Goal: Use online tool/utility

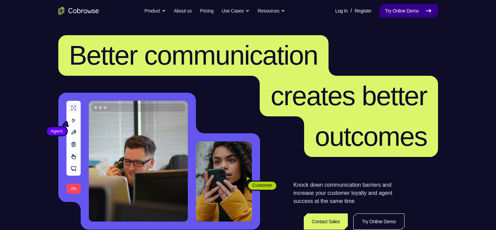
click at [412, 13] on link "Try Online Demo" at bounding box center [408, 11] width 58 height 14
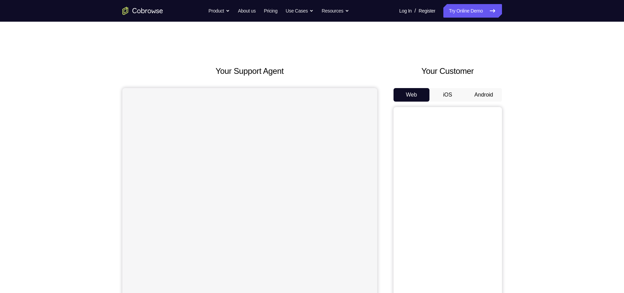
drag, startPoint x: 0, startPoint y: 0, endPoint x: 481, endPoint y: 90, distance: 489.1
click at [481, 90] on button "Android" at bounding box center [484, 95] width 36 height 14
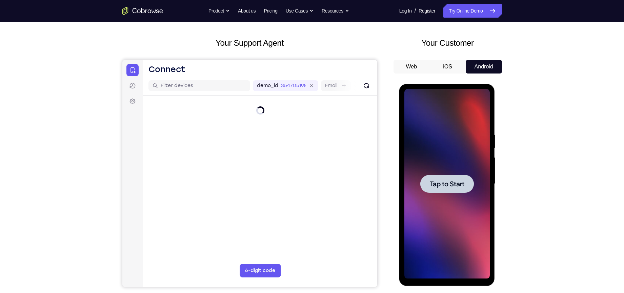
click at [442, 186] on span "Tap to Start" at bounding box center [447, 184] width 35 height 7
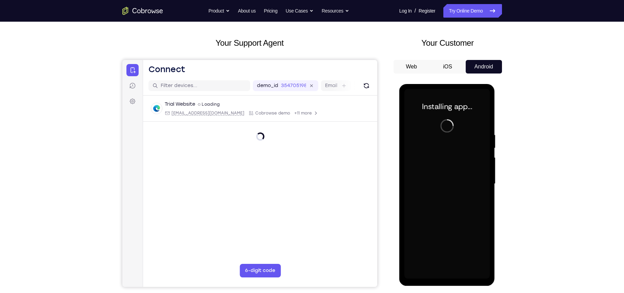
scroll to position [44, 0]
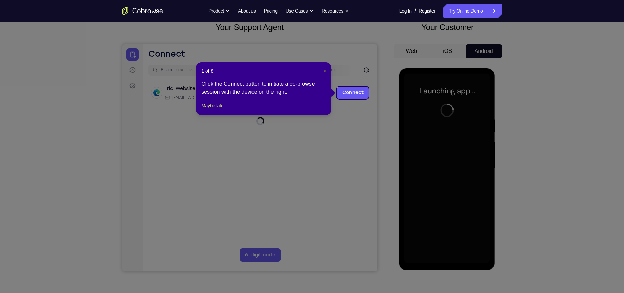
click at [323, 72] on span "×" at bounding box center [324, 70] width 3 height 5
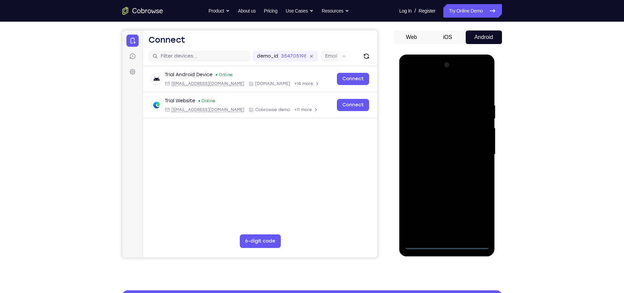
scroll to position [58, 0]
click at [447, 230] on div at bounding box center [446, 154] width 85 height 190
click at [478, 218] on div at bounding box center [446, 154] width 85 height 190
click at [423, 92] on div at bounding box center [446, 154] width 85 height 190
click at [470, 150] on div at bounding box center [446, 154] width 85 height 190
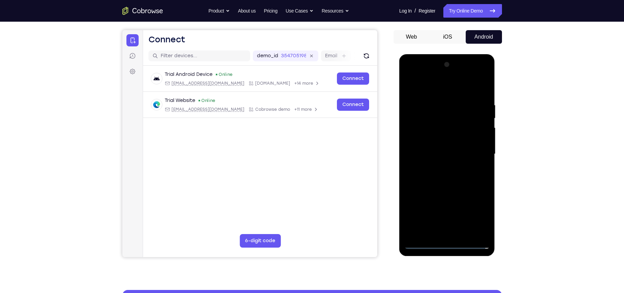
click at [441, 167] on div at bounding box center [446, 154] width 85 height 190
click at [425, 146] on div at bounding box center [446, 154] width 85 height 190
click at [430, 142] on div at bounding box center [446, 154] width 85 height 190
click at [434, 152] on div at bounding box center [446, 154] width 85 height 190
click at [444, 181] on div at bounding box center [446, 154] width 85 height 190
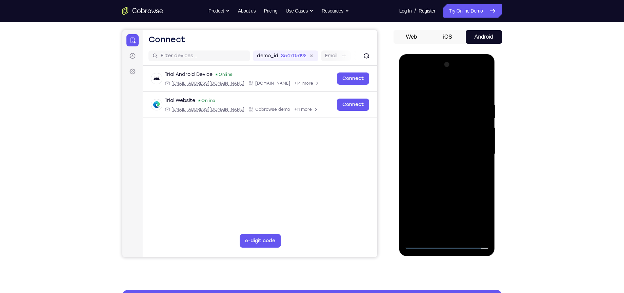
click at [445, 179] on div at bounding box center [446, 154] width 85 height 190
click at [446, 177] on div at bounding box center [446, 154] width 85 height 190
click at [449, 184] on div at bounding box center [446, 154] width 85 height 190
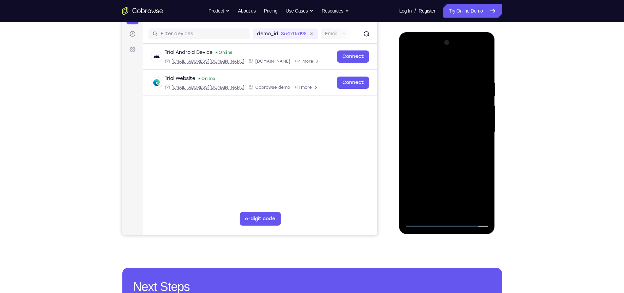
click at [463, 212] on div at bounding box center [446, 132] width 85 height 190
click at [449, 167] on div at bounding box center [446, 132] width 85 height 190
click at [417, 115] on div at bounding box center [446, 132] width 85 height 190
click at [423, 223] on div at bounding box center [446, 132] width 85 height 190
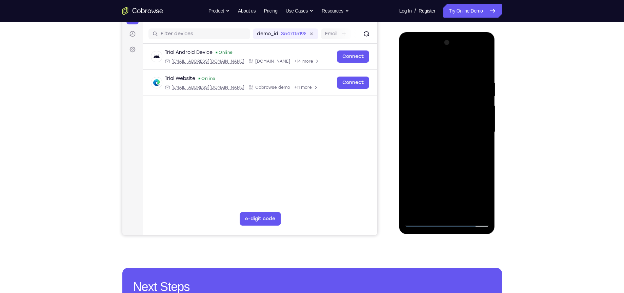
drag, startPoint x: 425, startPoint y: 194, endPoint x: 438, endPoint y: 139, distance: 56.9
click at [438, 139] on div at bounding box center [446, 132] width 85 height 190
drag, startPoint x: 442, startPoint y: 171, endPoint x: 457, endPoint y: 69, distance: 103.4
click at [457, 69] on div at bounding box center [446, 132] width 85 height 190
drag, startPoint x: 445, startPoint y: 190, endPoint x: 479, endPoint y: 75, distance: 120.4
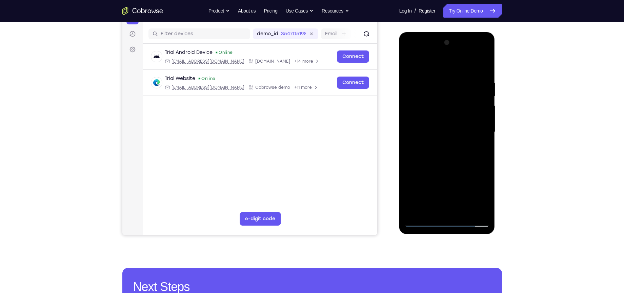
click at [479, 75] on div at bounding box center [446, 132] width 85 height 190
drag, startPoint x: 451, startPoint y: 166, endPoint x: 465, endPoint y: 94, distance: 73.6
click at [465, 94] on div at bounding box center [446, 132] width 85 height 190
click at [484, 77] on div at bounding box center [446, 132] width 85 height 190
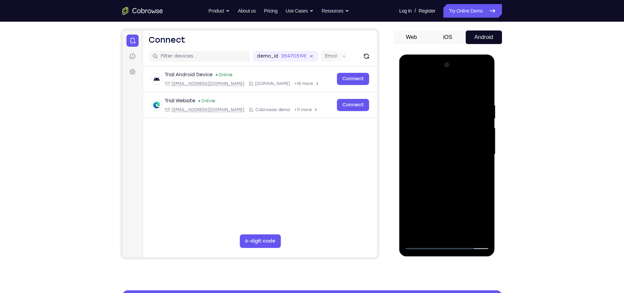
scroll to position [53, 0]
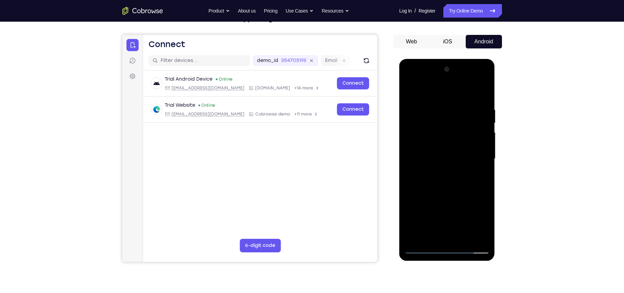
drag, startPoint x: 477, startPoint y: 111, endPoint x: 468, endPoint y: 145, distance: 35.3
click at [468, 145] on div at bounding box center [446, 159] width 85 height 190
click at [484, 138] on div at bounding box center [446, 159] width 85 height 190
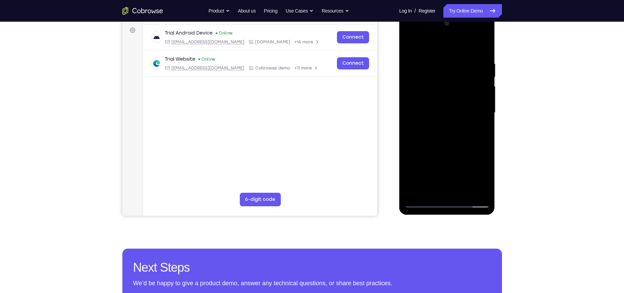
scroll to position [100, 0]
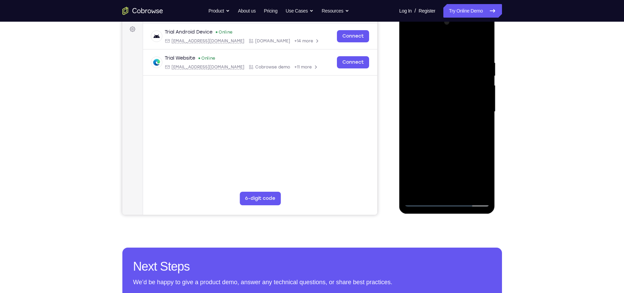
drag, startPoint x: 455, startPoint y: 177, endPoint x: 479, endPoint y: 71, distance: 107.8
click at [475, 82] on div at bounding box center [446, 112] width 85 height 190
